Goal: Complete application form: Complete application form

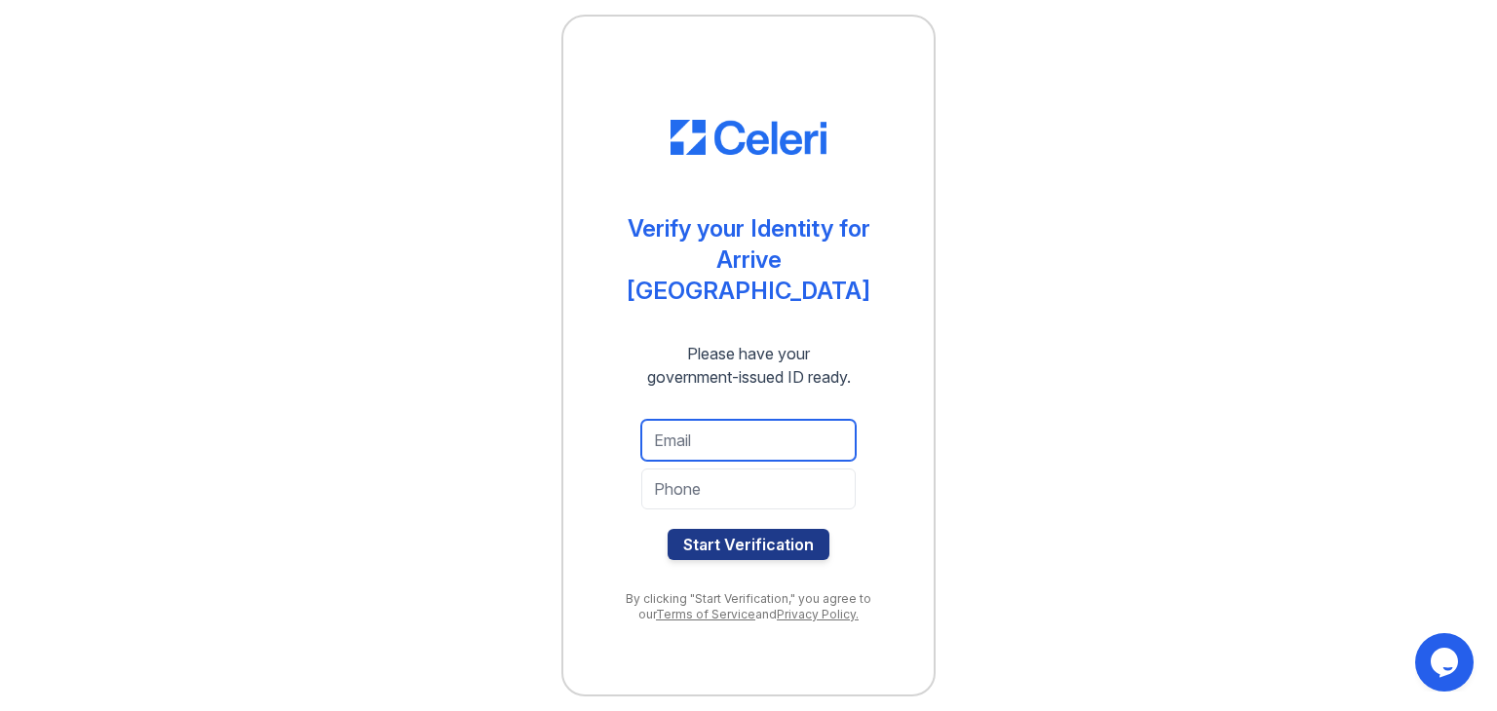
click at [700, 420] on input "email" at bounding box center [748, 440] width 214 height 41
type input "[EMAIL_ADDRESS][DOMAIN_NAME]"
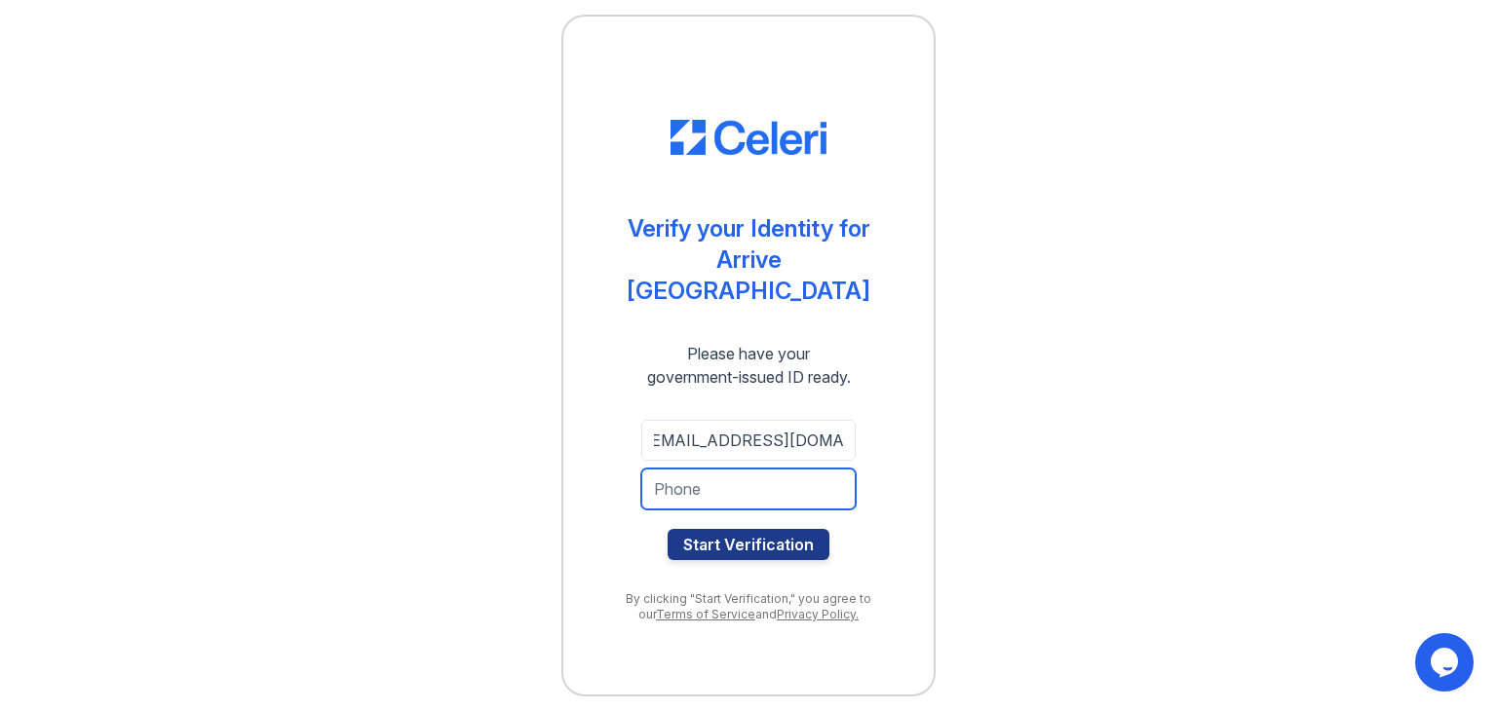
scroll to position [0, 0]
type input "5133131407"
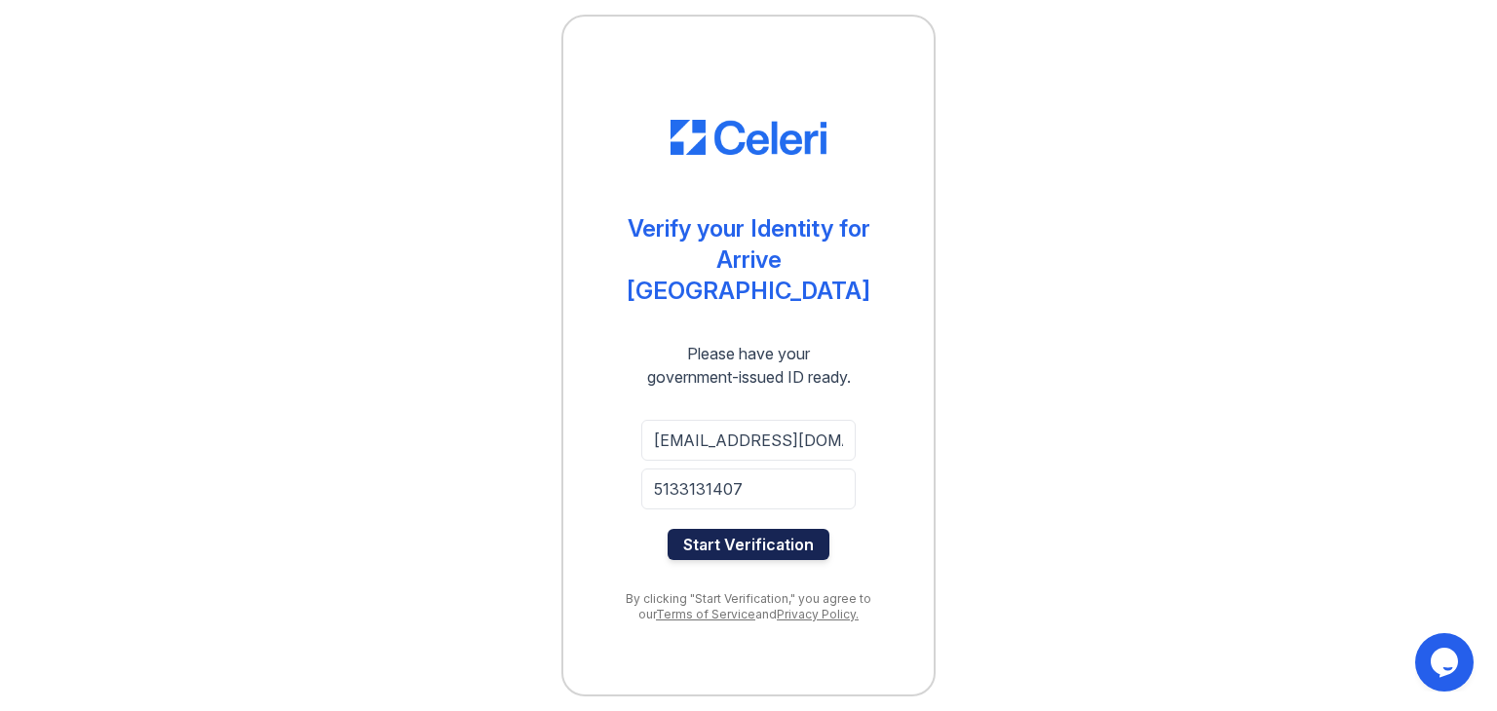
click at [764, 531] on button "Start Verification" at bounding box center [749, 544] width 162 height 31
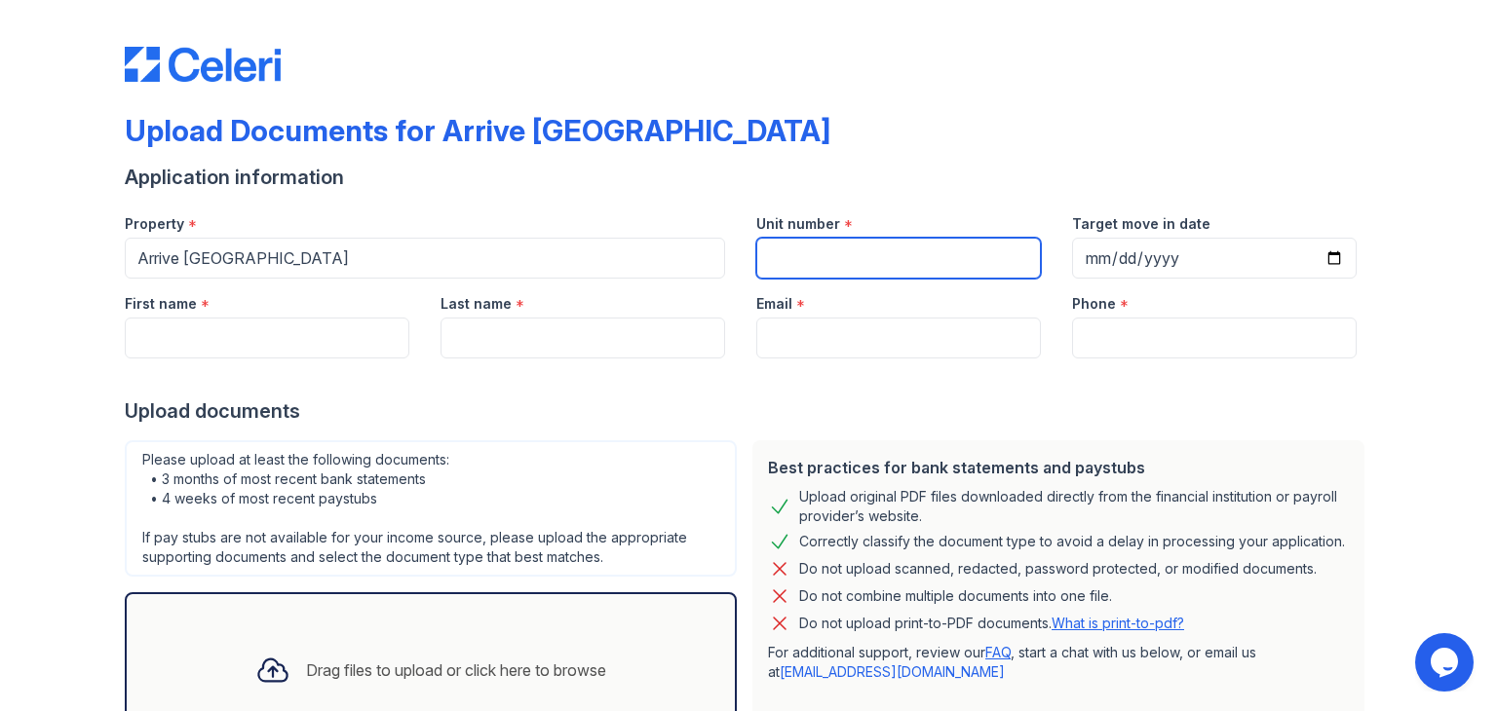
click at [844, 257] on input "Unit number" at bounding box center [898, 258] width 285 height 41
type input "114"
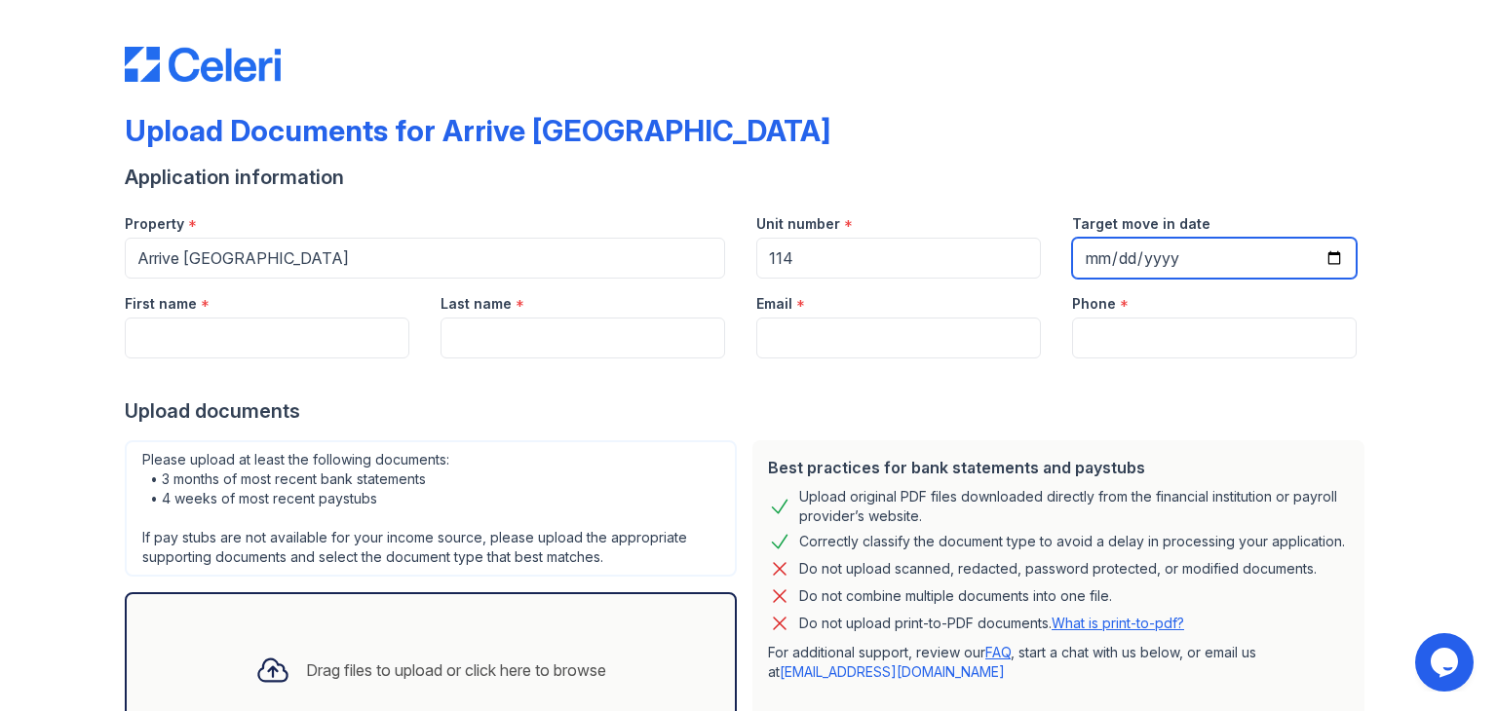
click at [1096, 251] on input "Target move in date" at bounding box center [1214, 258] width 285 height 41
type input "2025-08-16"
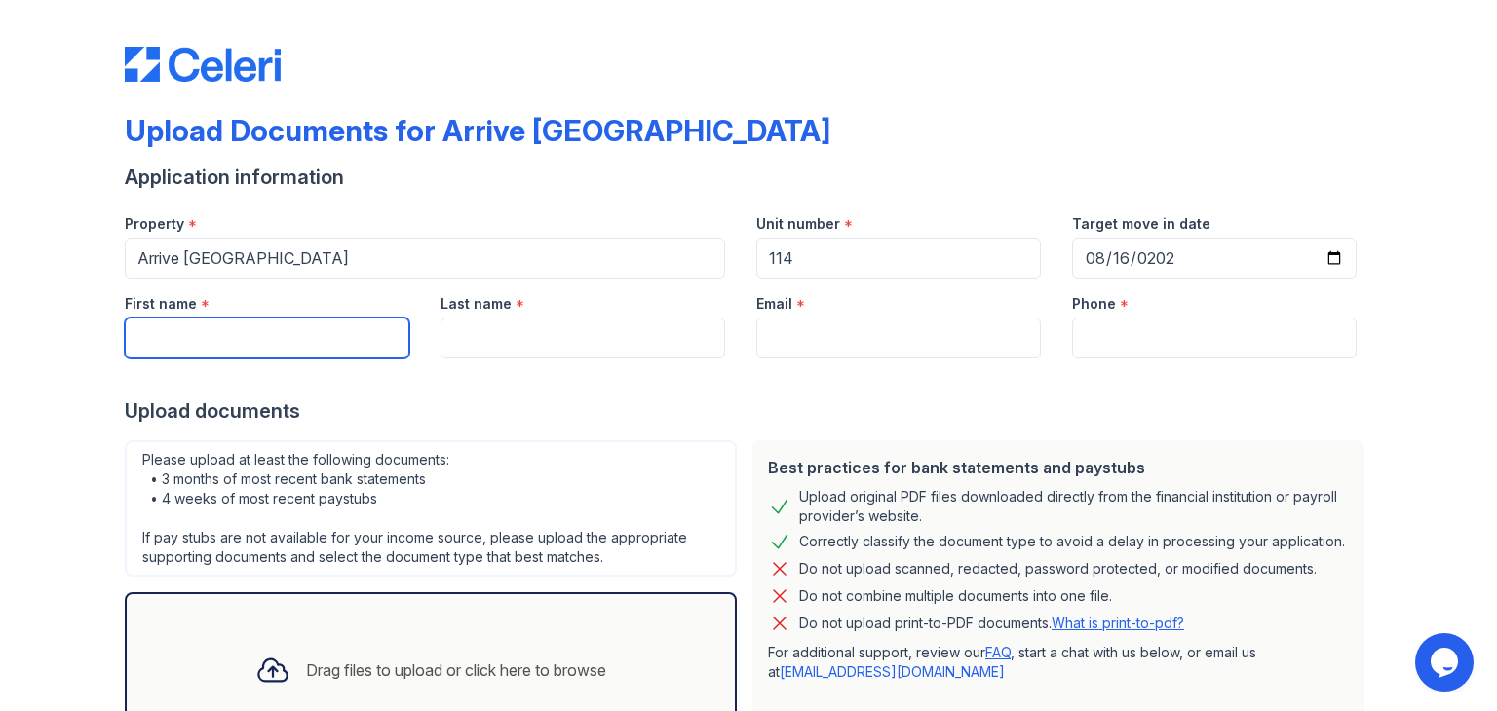
click at [315, 336] on input "First name" at bounding box center [267, 338] width 285 height 41
type input "Sapna"
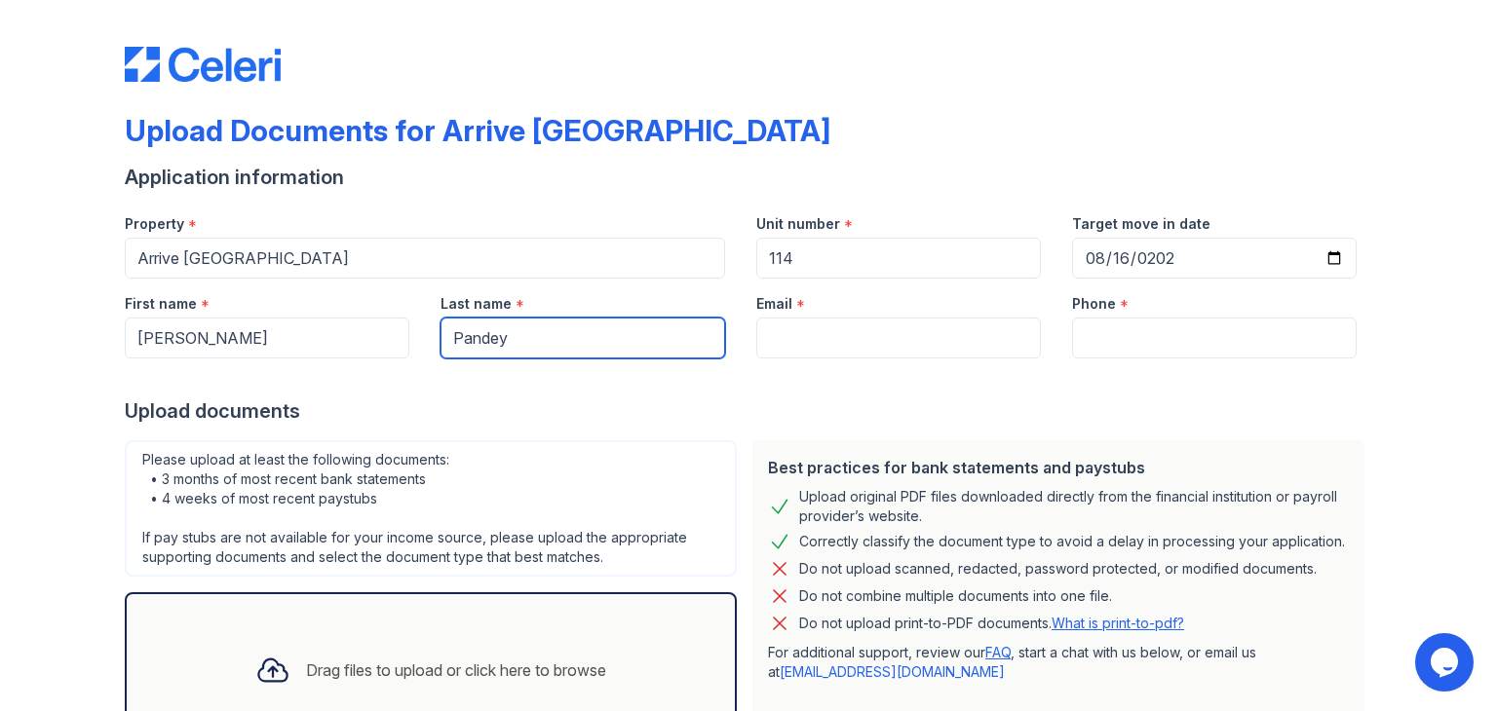
type input "Pandey"
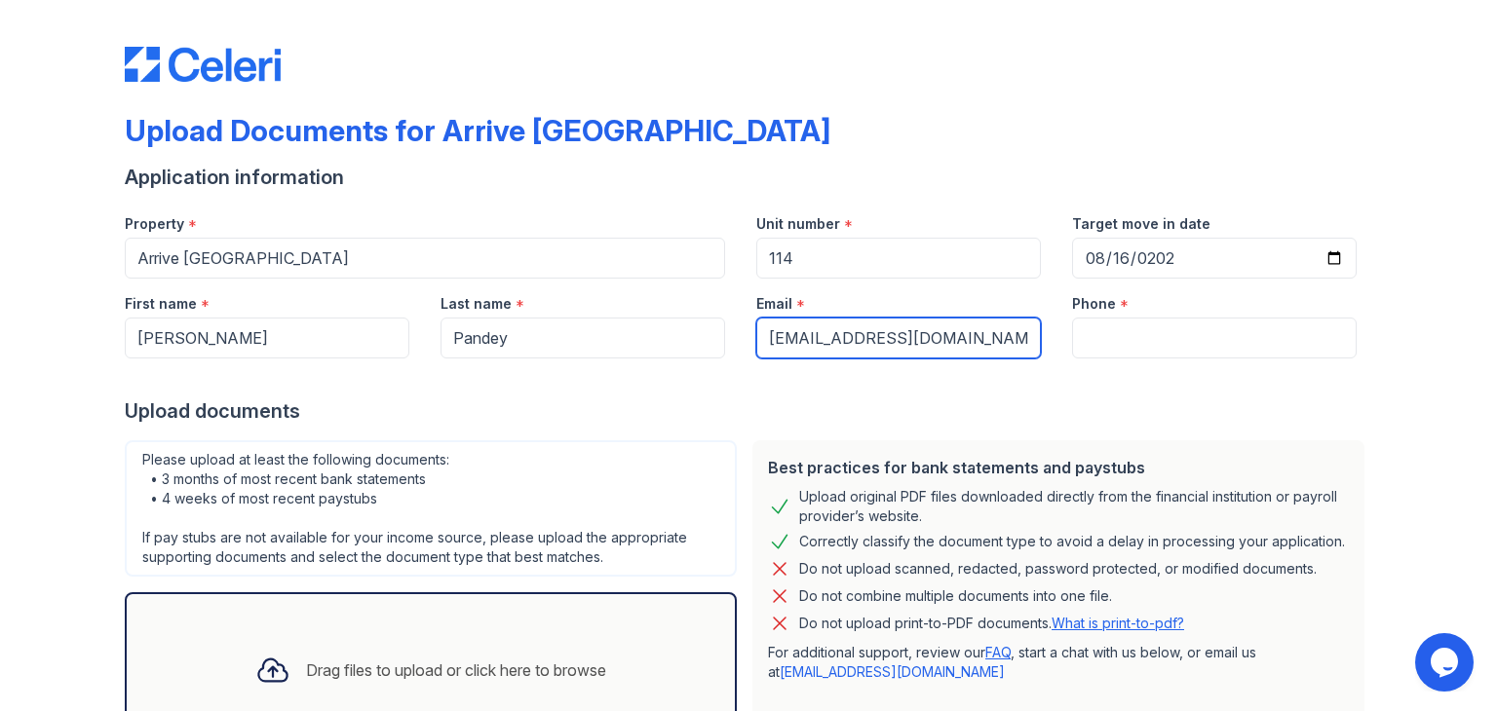
type input "vinay.vinay007@gmail.com"
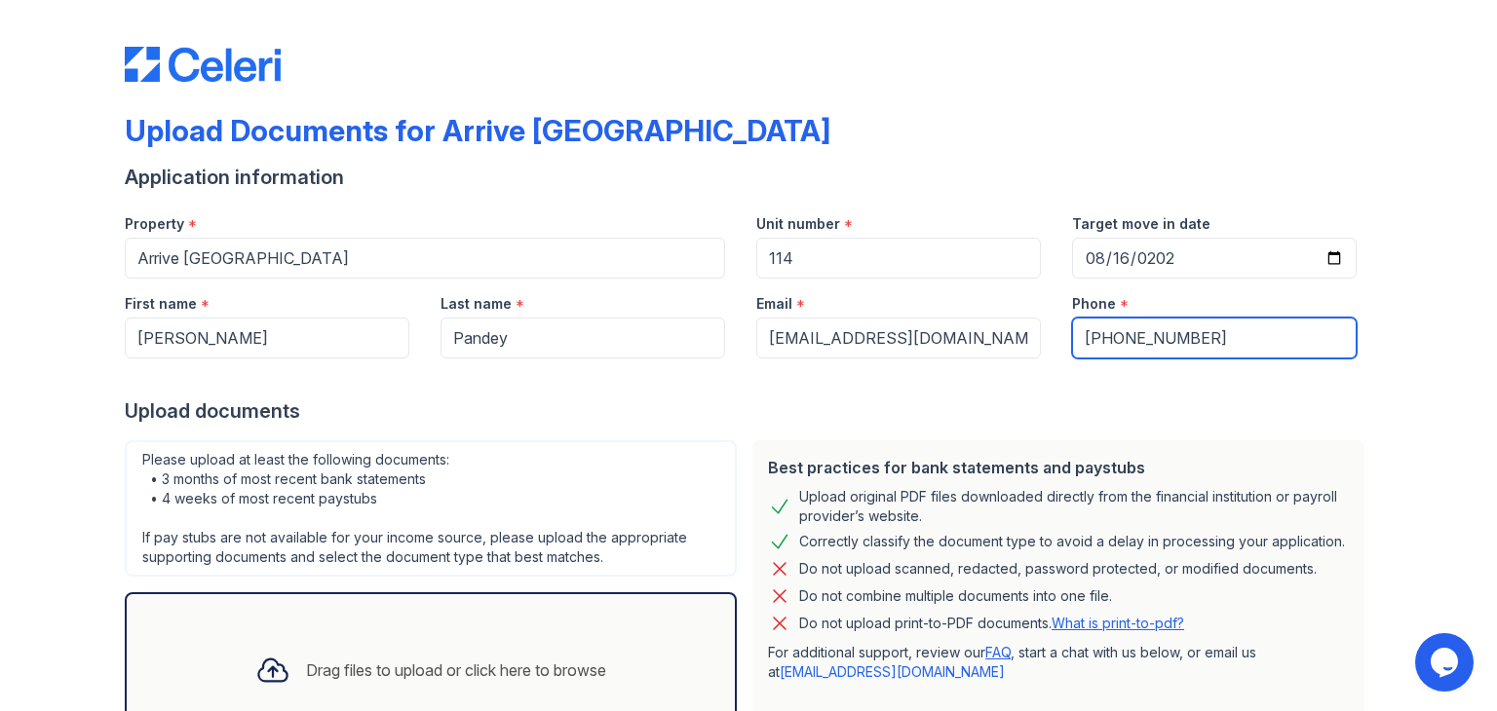
scroll to position [156, 0]
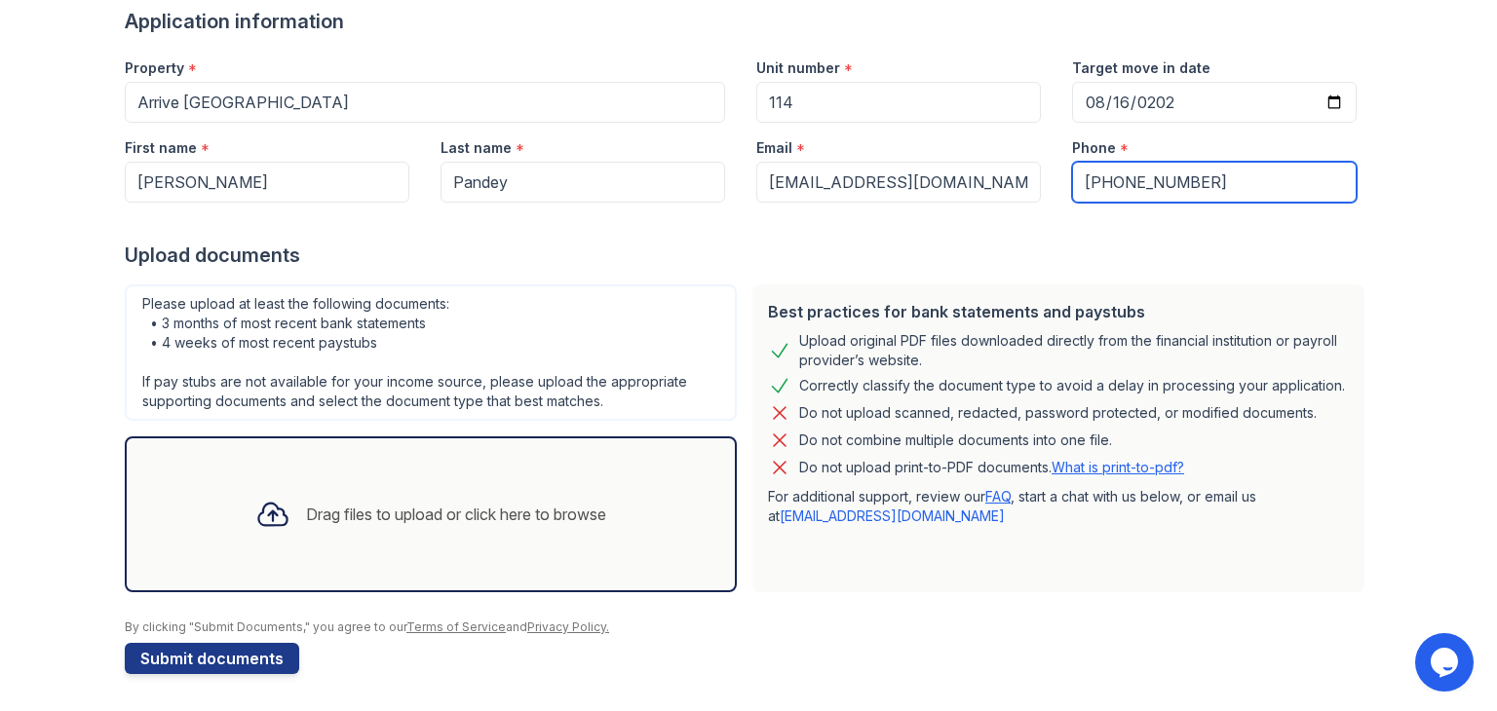
type input "+91-7678064594"
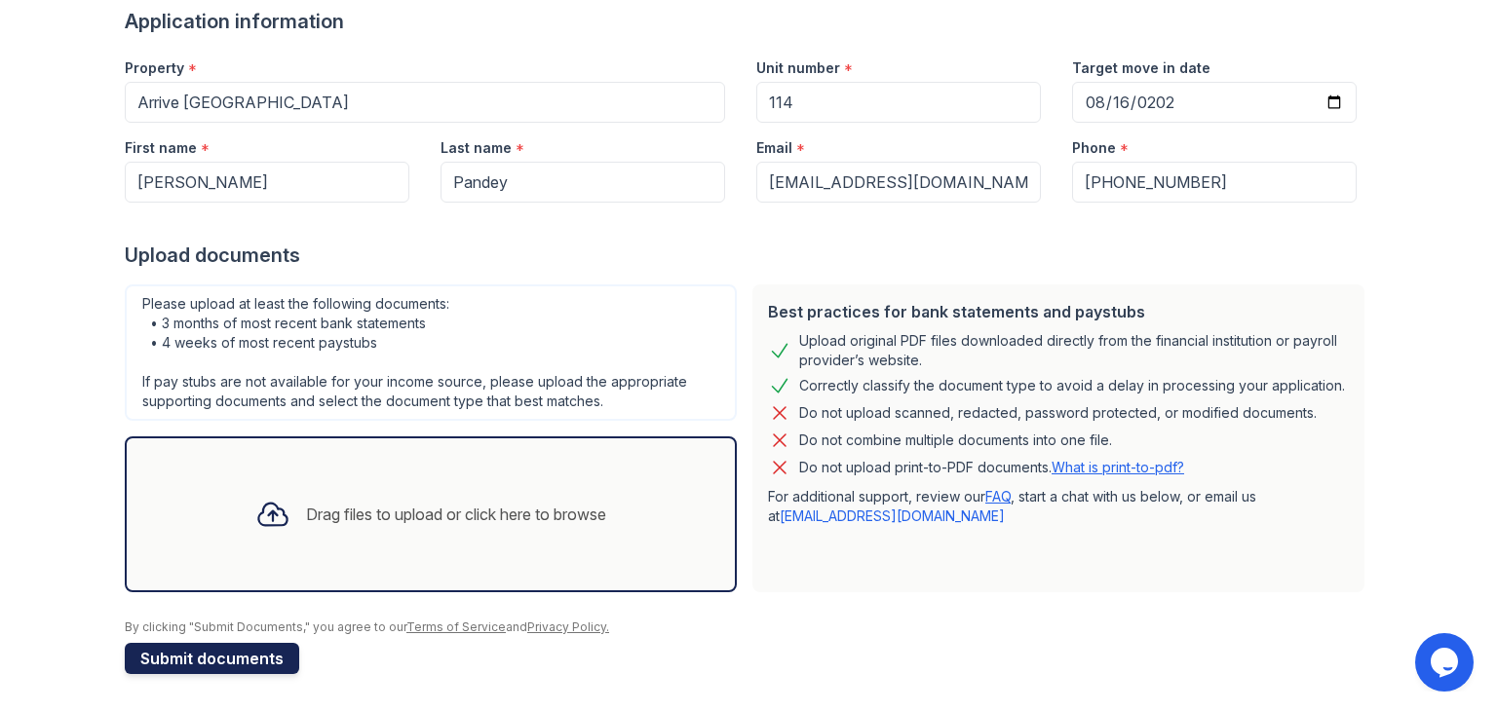
click at [250, 662] on button "Submit documents" at bounding box center [212, 658] width 174 height 31
click at [1200, 151] on div "Phone *" at bounding box center [1214, 142] width 285 height 39
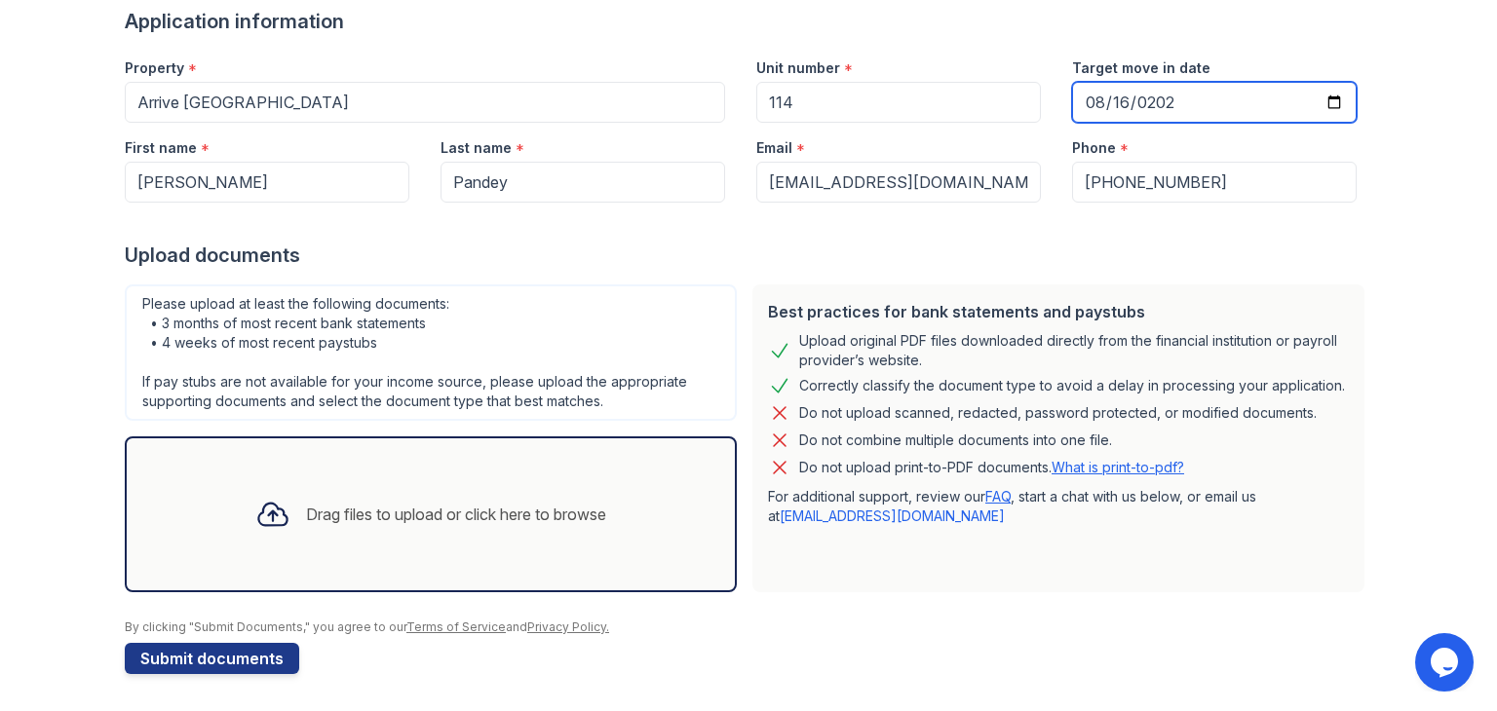
click at [1326, 102] on input "2025-08-16" at bounding box center [1214, 102] width 285 height 41
type input "2025-09-03"
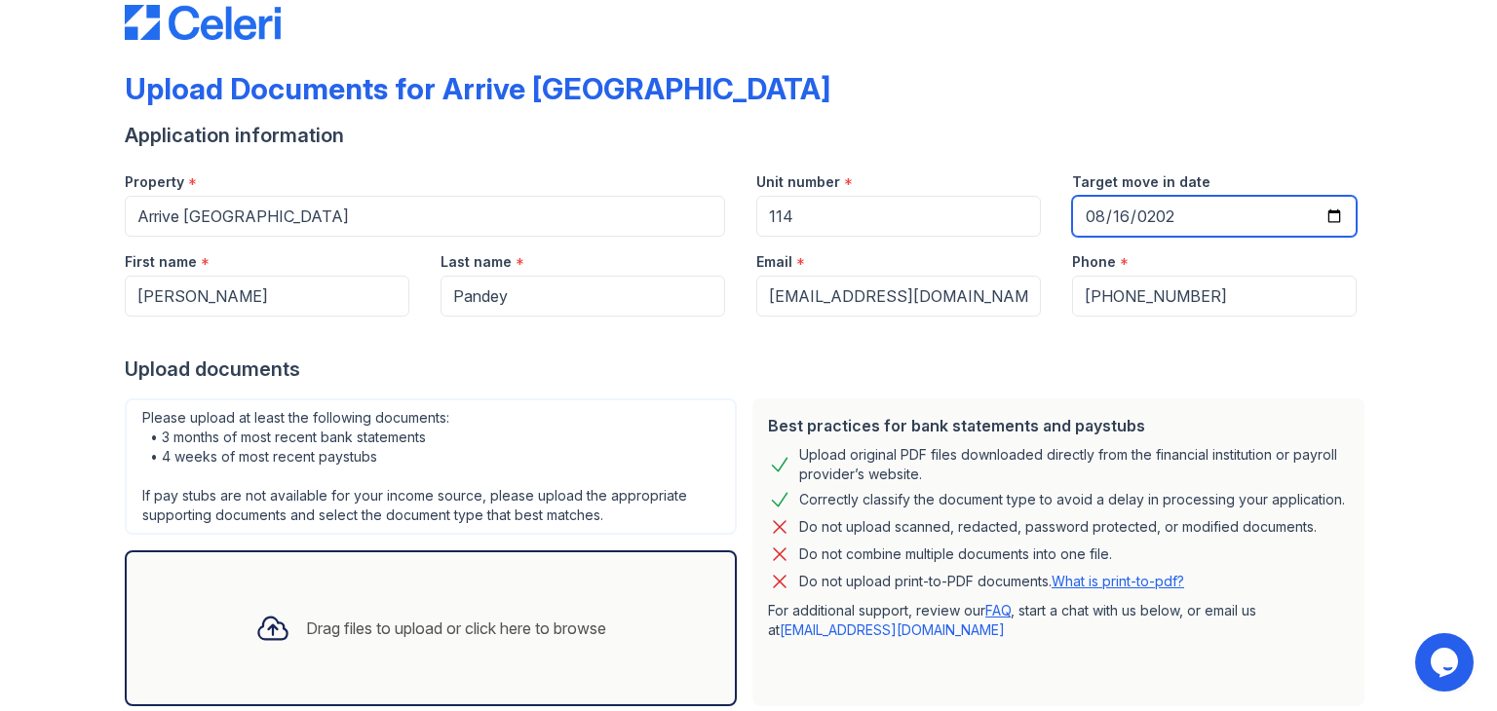
scroll to position [43, 0]
click at [1321, 216] on input "2025-09-03" at bounding box center [1214, 215] width 285 height 41
click at [1094, 216] on input "2025-09-03" at bounding box center [1214, 215] width 285 height 41
type input "2025-08-16"
click at [1114, 365] on div "Upload documents" at bounding box center [749, 368] width 1248 height 27
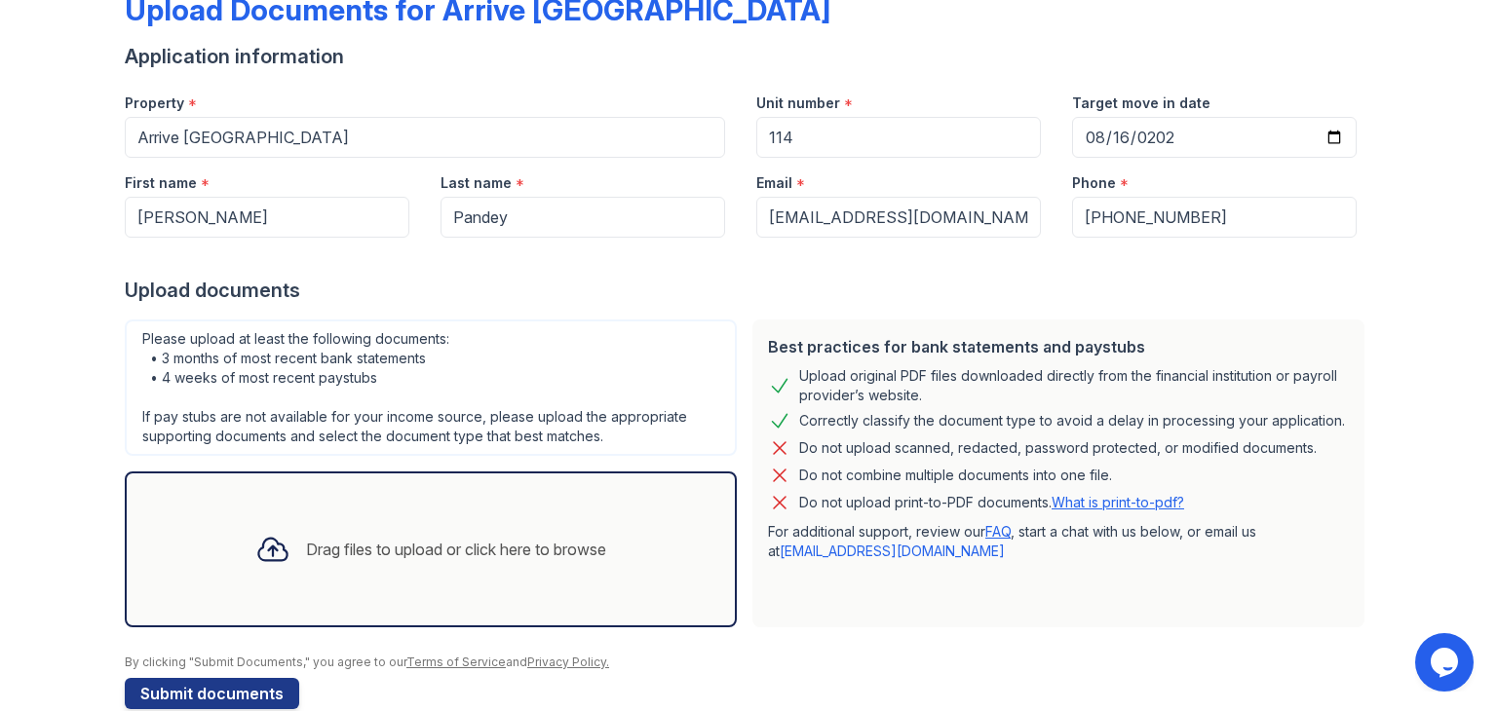
scroll to position [121, 0]
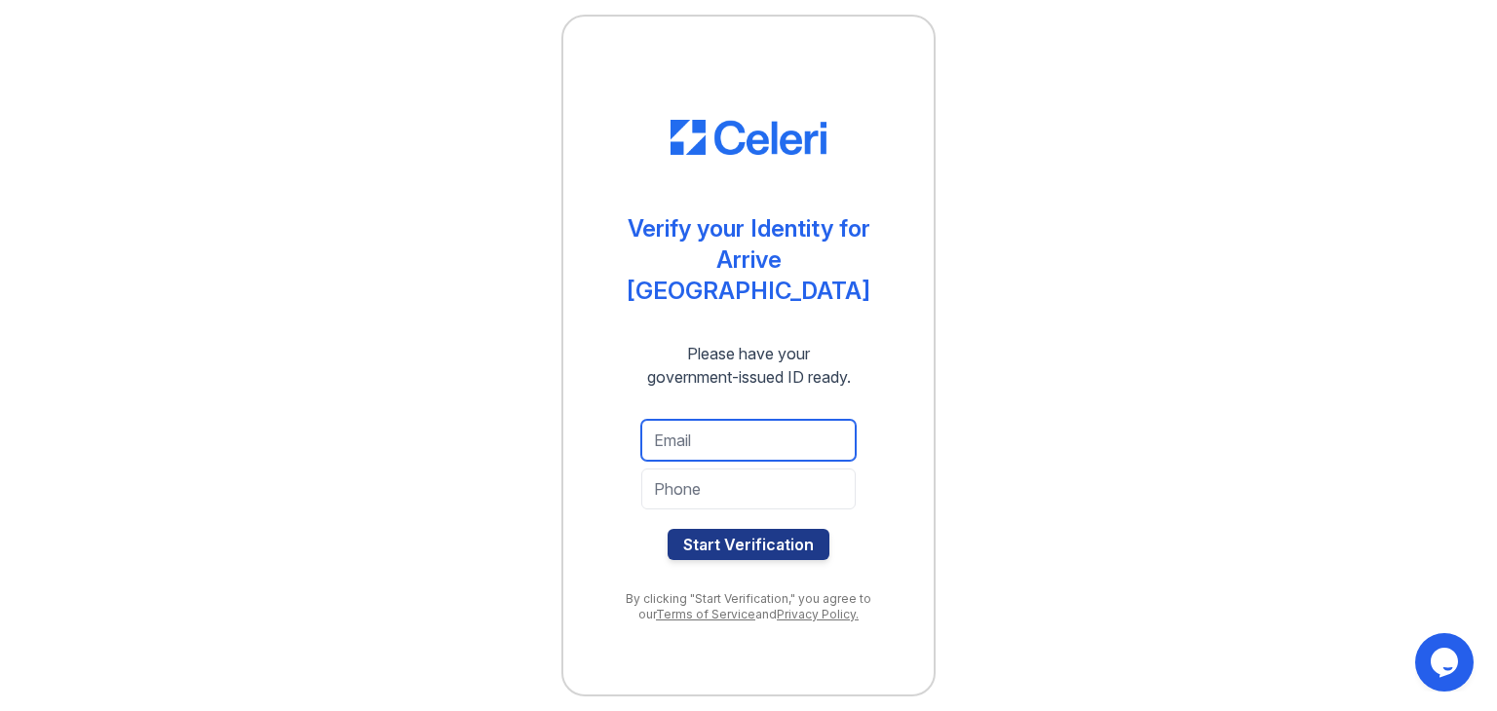
click at [698, 426] on input "email" at bounding box center [748, 440] width 214 height 41
type input "vinay.vinay007@gmail.com"
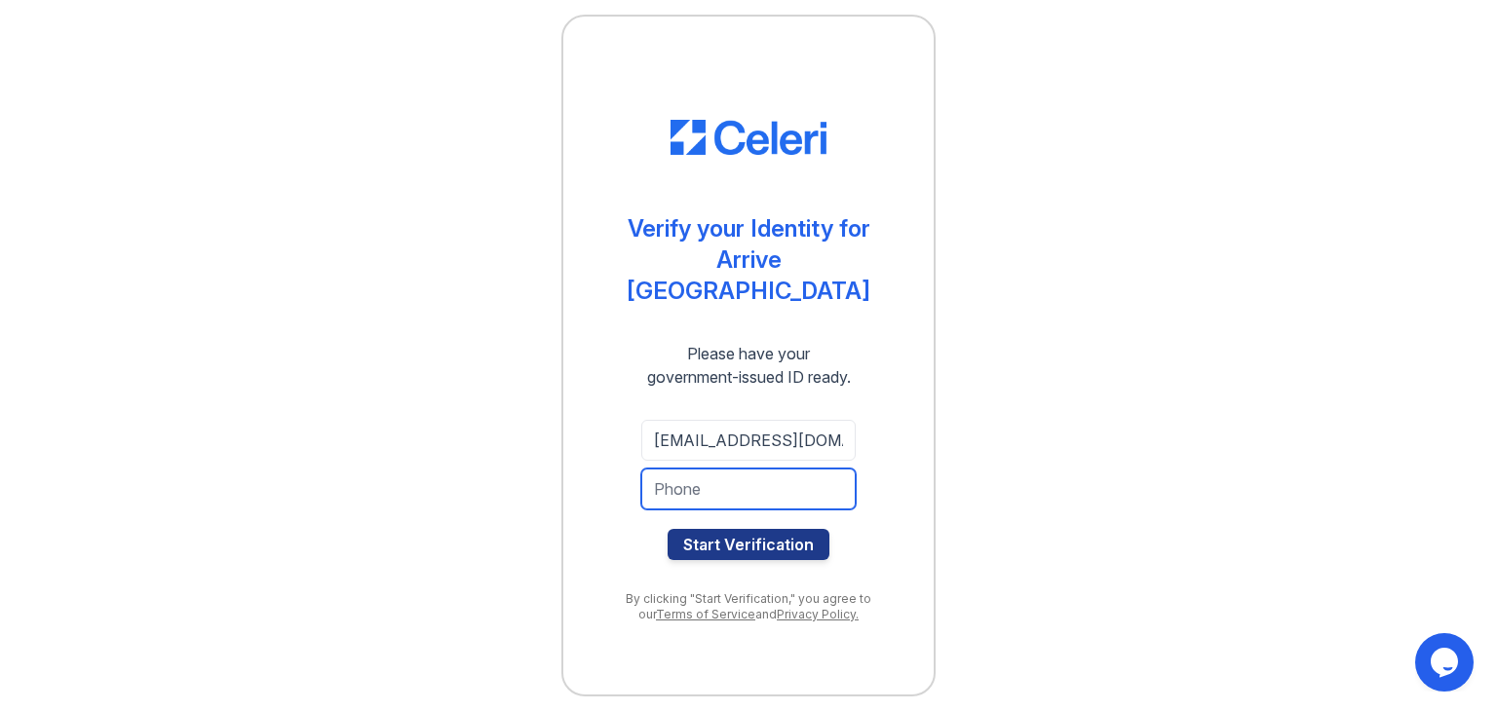
click at [759, 475] on input "tel" at bounding box center [748, 489] width 214 height 41
type input "5133131407"
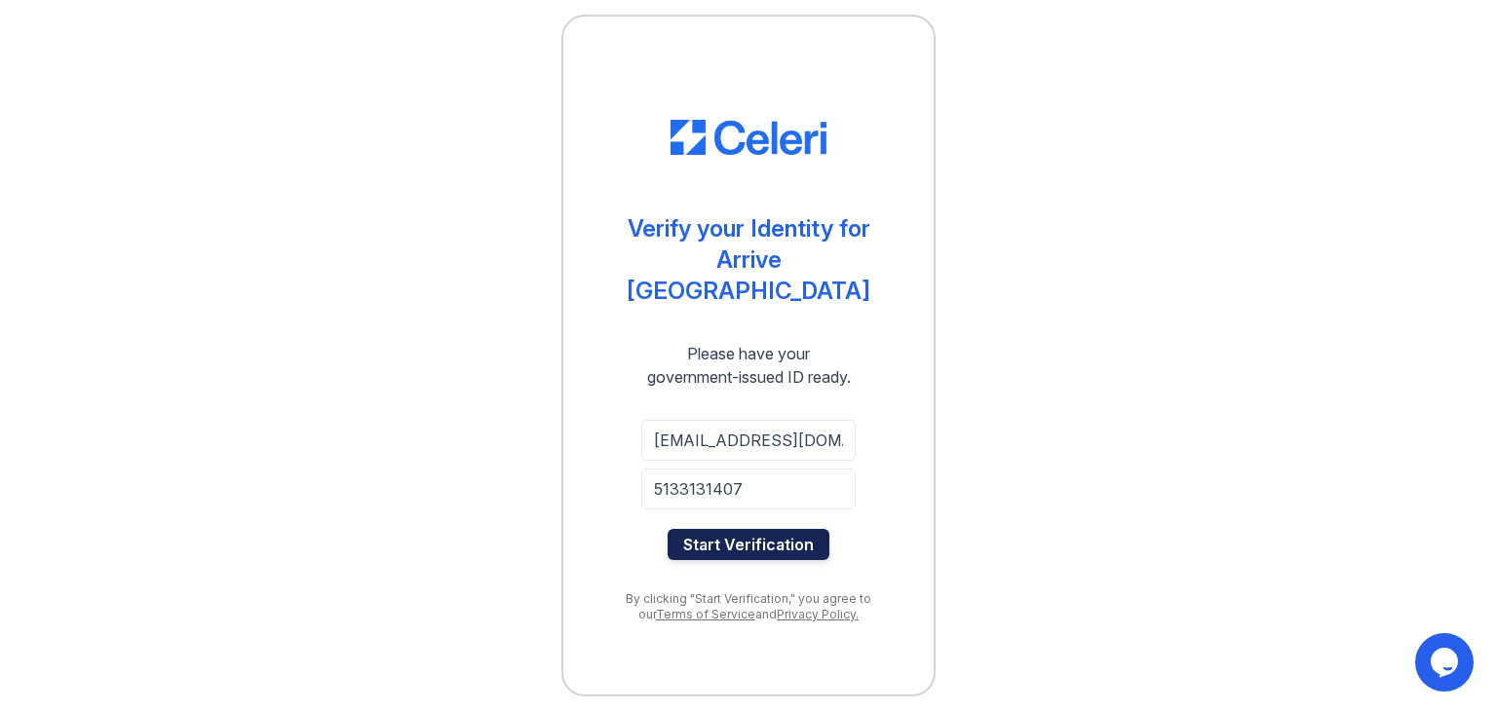
click at [725, 532] on button "Start Verification" at bounding box center [749, 544] width 162 height 31
